Goal: Task Accomplishment & Management: Use online tool/utility

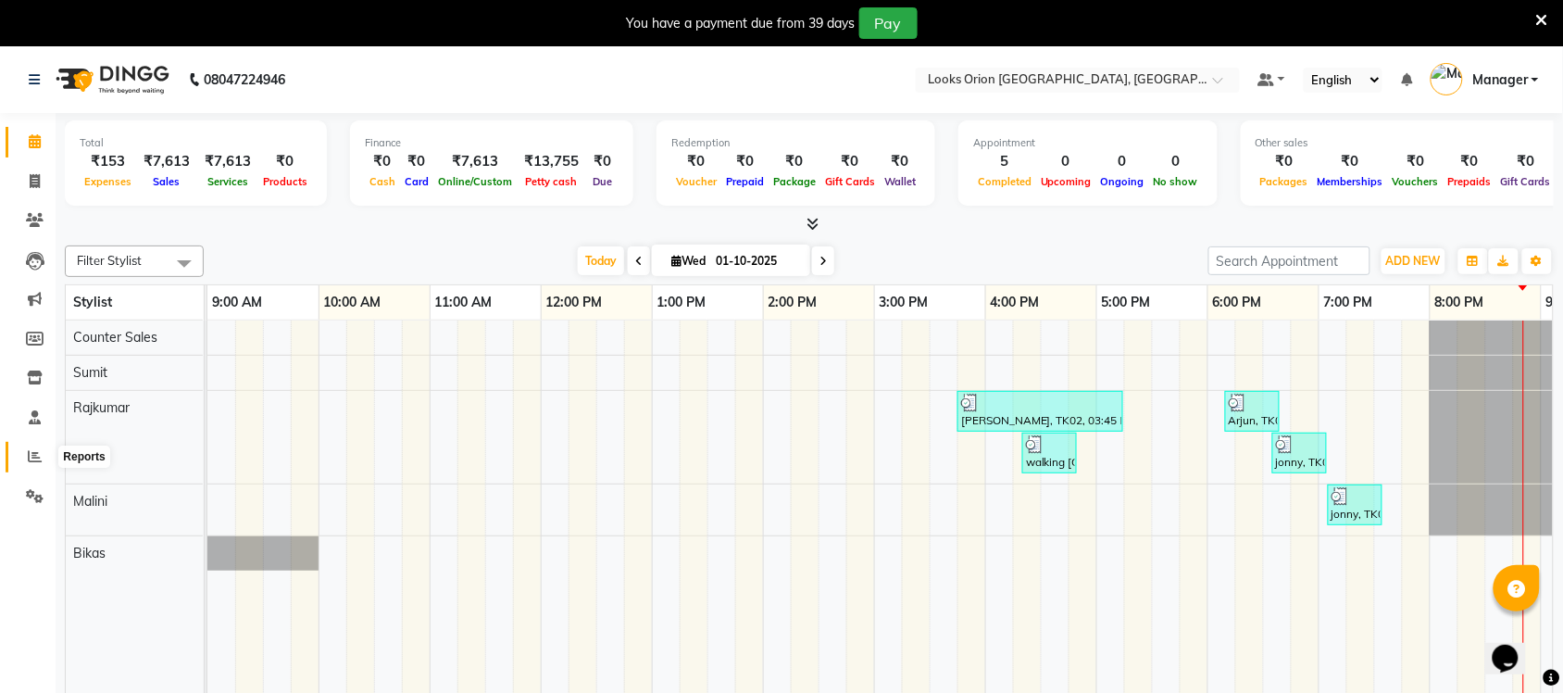
click at [32, 458] on icon at bounding box center [35, 456] width 14 height 14
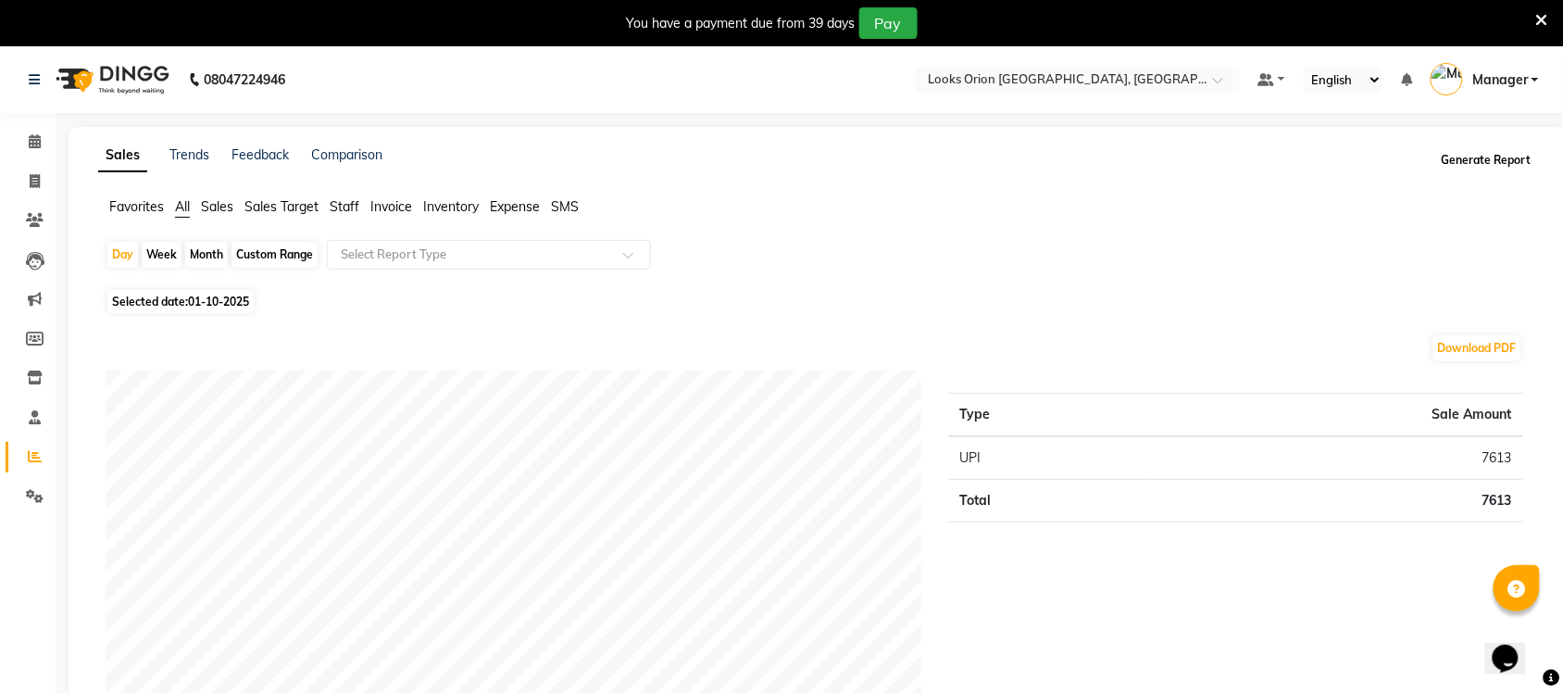
click at [1469, 160] on button "Generate Report" at bounding box center [1486, 160] width 99 height 26
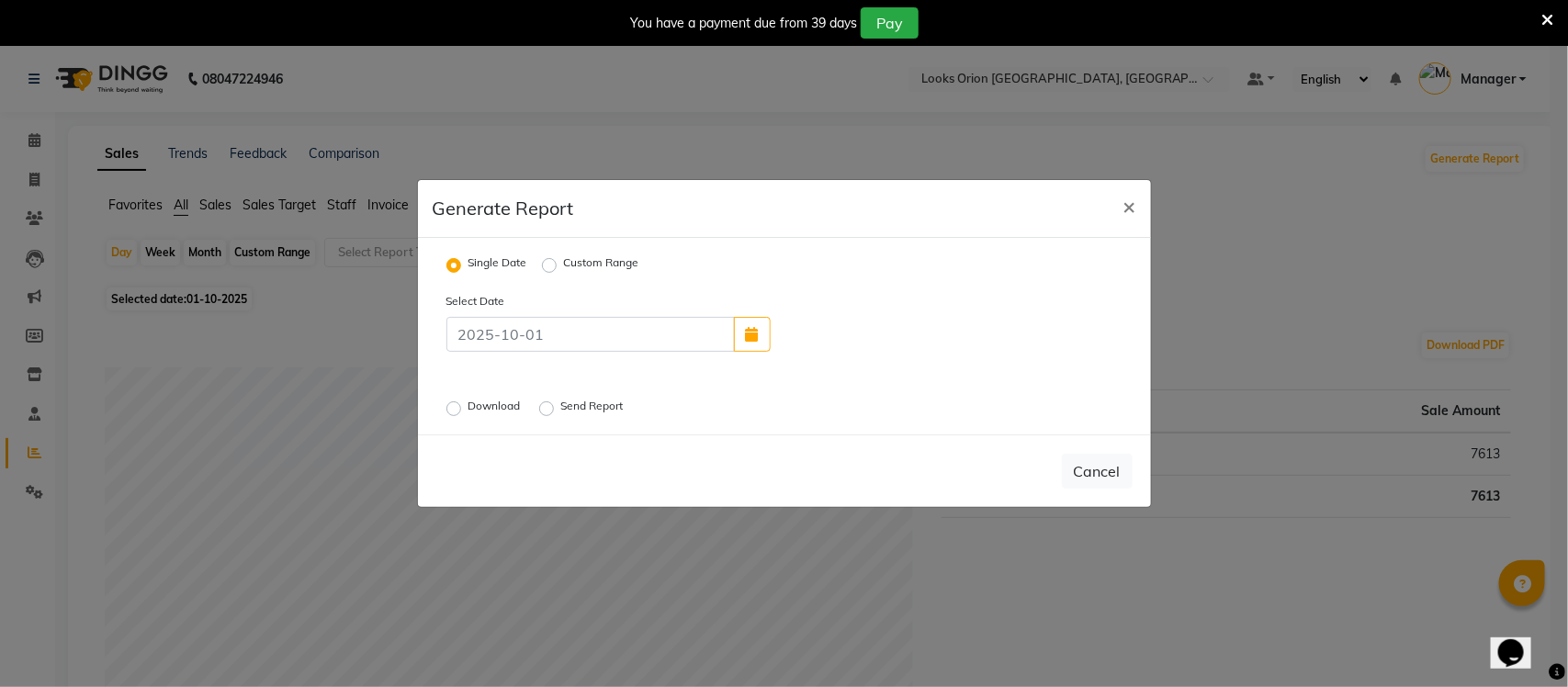
click at [561, 406] on label "Send Report" at bounding box center [594, 408] width 66 height 22
click at [551, 406] on input "Send Report" at bounding box center [548, 408] width 13 height 13
radio input "true"
click at [1112, 471] on button "Send" at bounding box center [1103, 470] width 57 height 33
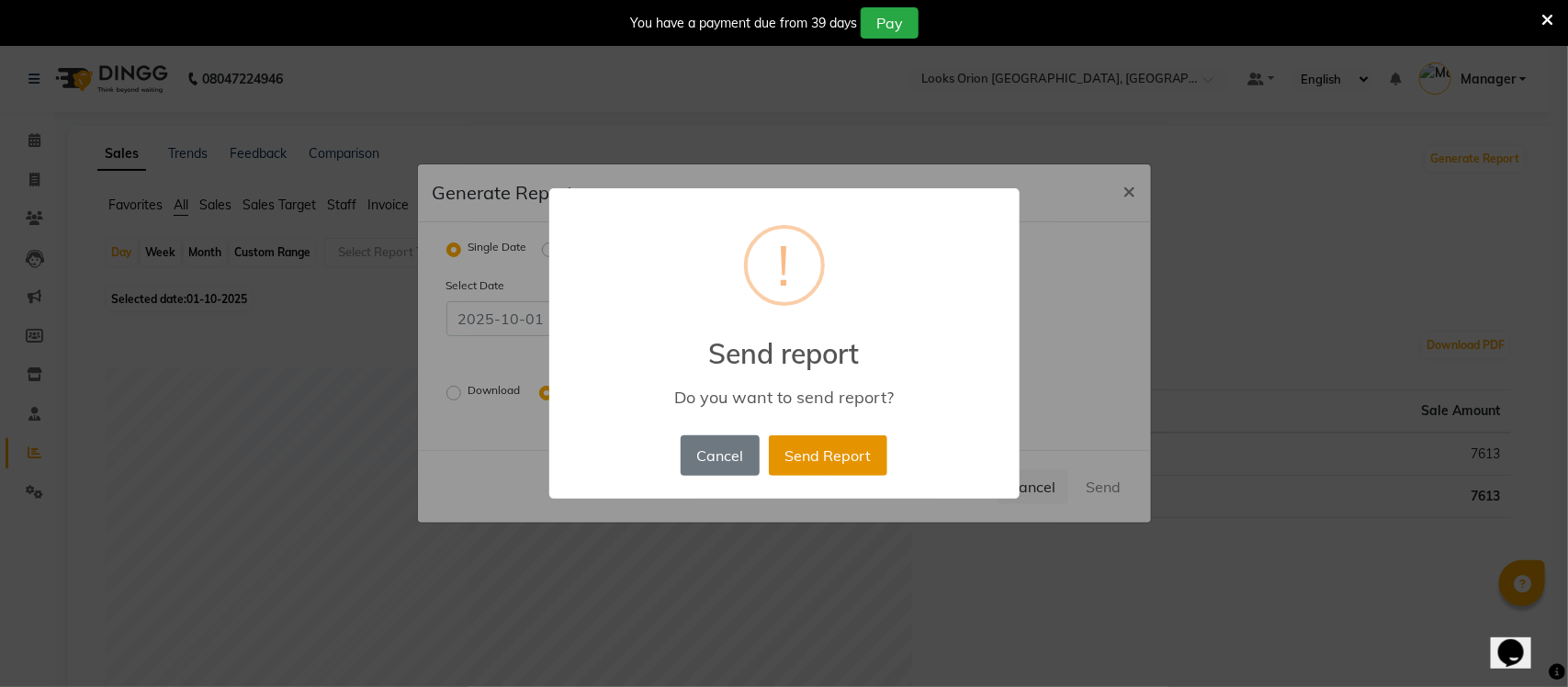
click at [782, 465] on button "Send Report" at bounding box center [827, 455] width 118 height 41
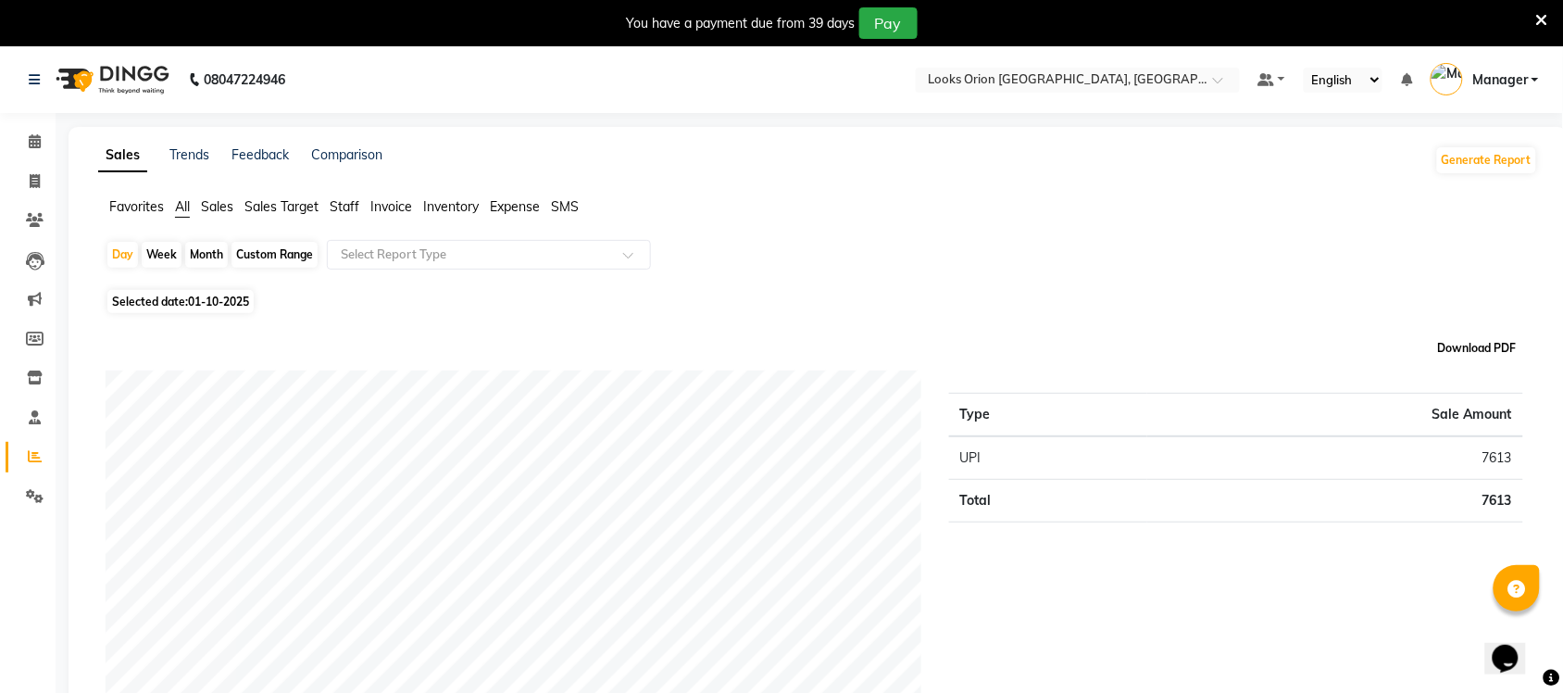
click at [1507, 347] on button "Download PDF" at bounding box center [1477, 348] width 88 height 26
